Goal: Information Seeking & Learning: Learn about a topic

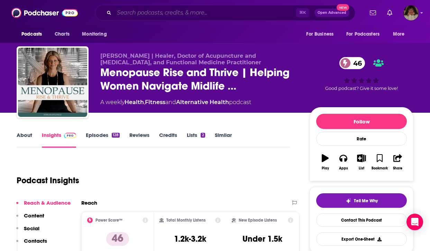
click at [164, 13] on input "Search podcasts, credits, & more..." at bounding box center [205, 12] width 182 height 11
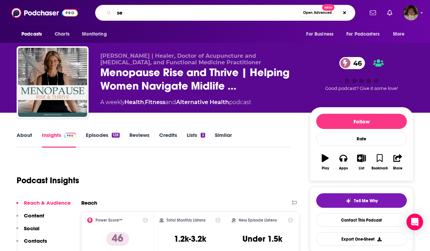
type input "s"
type input "education and culture"
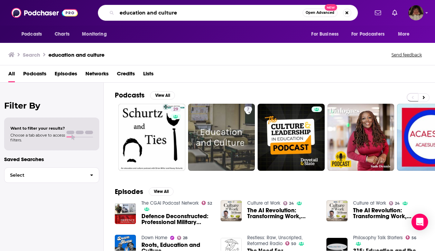
drag, startPoint x: 157, startPoint y: 11, endPoint x: 179, endPoint y: 11, distance: 21.1
click at [179, 11] on input "education and culture" at bounding box center [210, 12] width 186 height 11
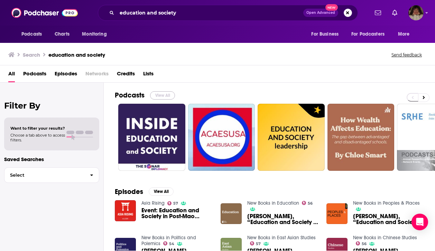
click at [160, 94] on button "View All" at bounding box center [162, 95] width 25 height 8
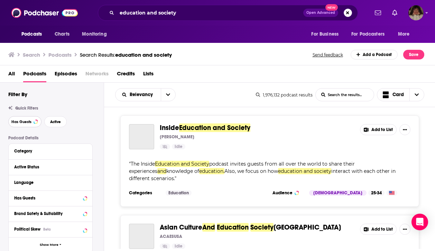
click at [21, 121] on span "Has Guests" at bounding box center [21, 122] width 20 height 4
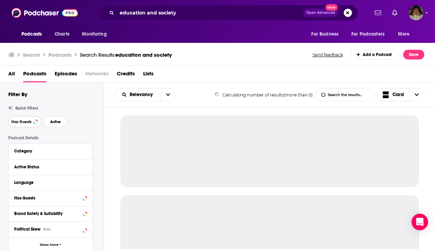
click at [21, 121] on span "Has Guests" at bounding box center [21, 122] width 20 height 4
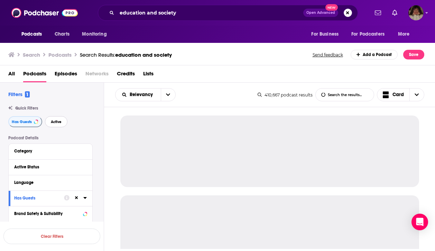
click at [54, 120] on span "Active" at bounding box center [56, 122] width 11 height 4
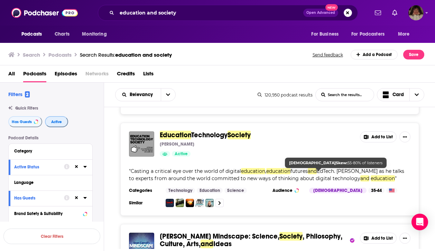
scroll to position [218, 0]
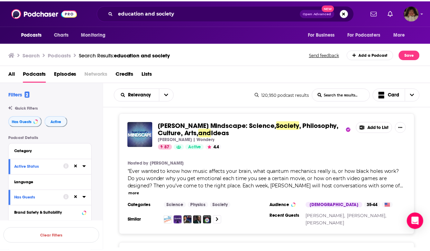
scroll to position [437, 0]
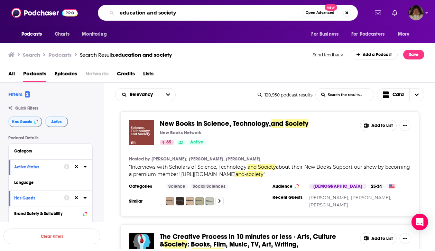
drag, startPoint x: 189, startPoint y: 11, endPoint x: 114, endPoint y: 13, distance: 75.1
click at [114, 13] on div "education and society Open Advanced New" at bounding box center [228, 13] width 260 height 16
type input "emotional detox now"
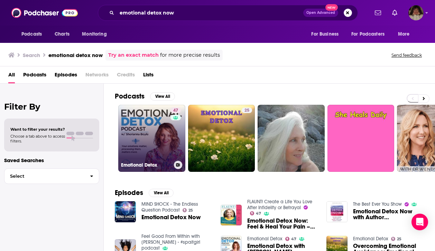
click at [160, 140] on link "47 Emotional Detox" at bounding box center [151, 138] width 67 height 67
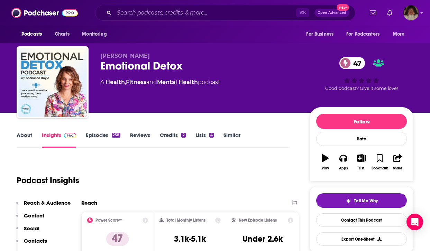
click at [24, 134] on link "About" at bounding box center [25, 140] width 16 height 16
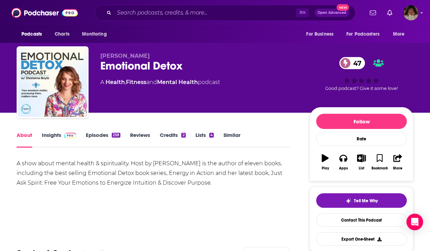
click at [57, 133] on link "Insights" at bounding box center [59, 140] width 34 height 16
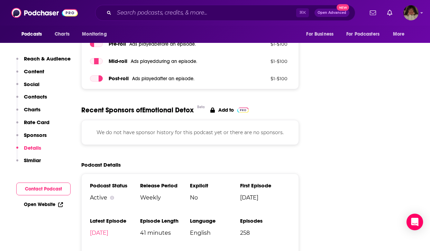
scroll to position [898, 0]
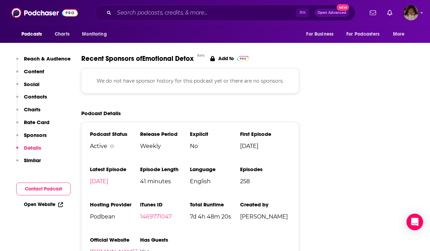
click at [128, 249] on link "[DOMAIN_NAME]" at bounding box center [114, 252] width 48 height 7
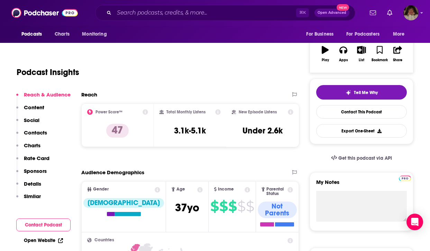
scroll to position [0, 0]
